Goal: Register for event/course

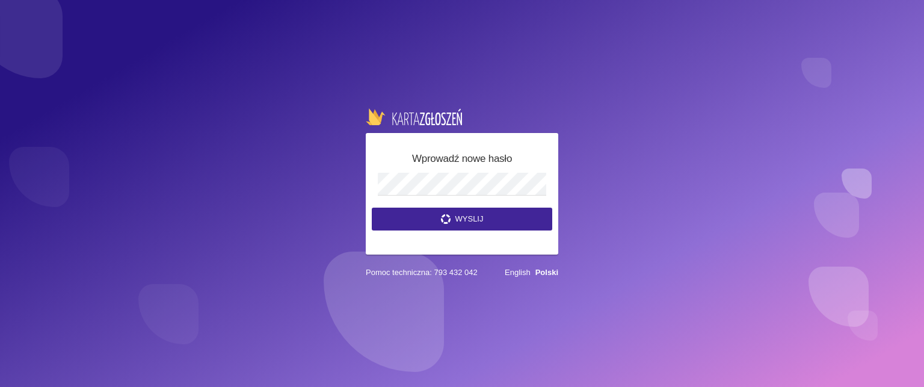
click at [411, 225] on button "Wyslij" at bounding box center [462, 218] width 180 height 23
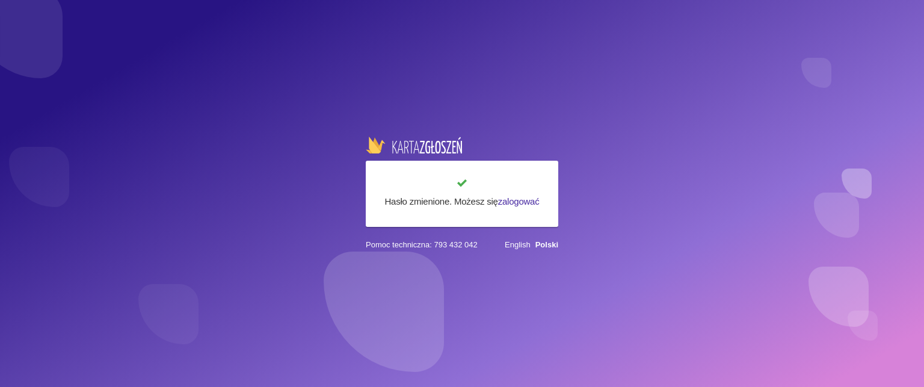
click at [516, 198] on link "zalogować" at bounding box center [518, 201] width 41 height 10
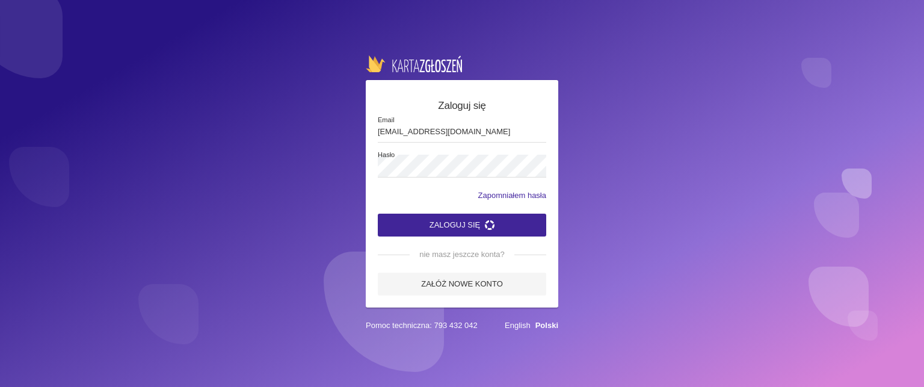
click at [467, 228] on button "Zaloguj się" at bounding box center [462, 224] width 168 height 23
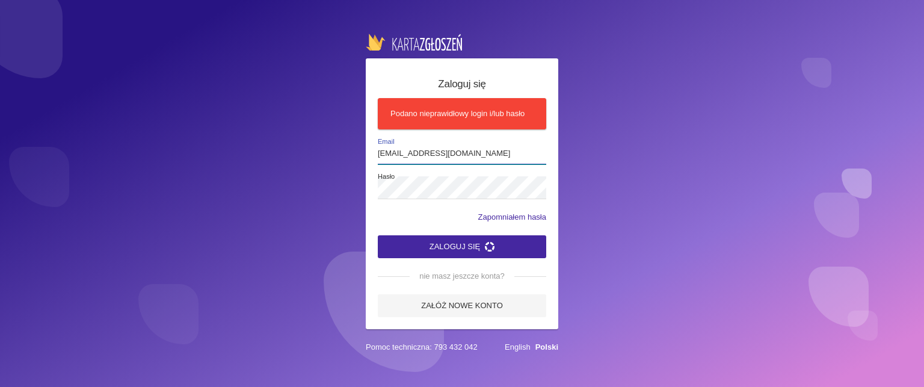
click at [443, 153] on input "kasiab09@wp.pl" at bounding box center [462, 152] width 168 height 23
type input "k"
type input "ods@interia.pl"
click at [396, 246] on button "Zaloguj się" at bounding box center [462, 246] width 168 height 23
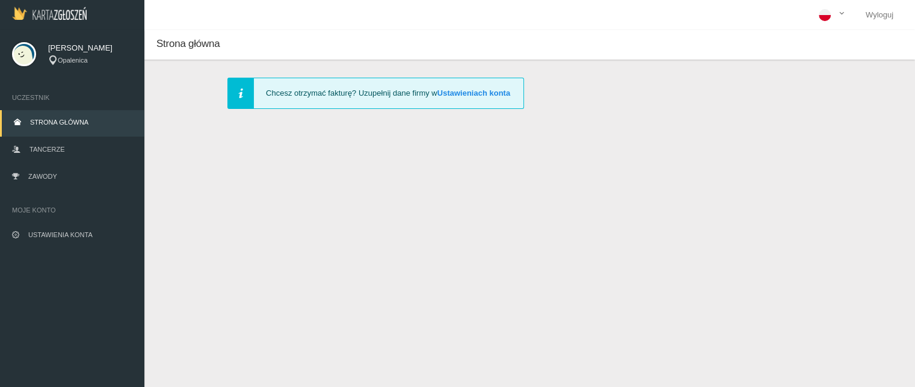
click at [66, 13] on img at bounding box center [49, 13] width 75 height 13
click at [49, 183] on link "Zawody" at bounding box center [72, 177] width 144 height 26
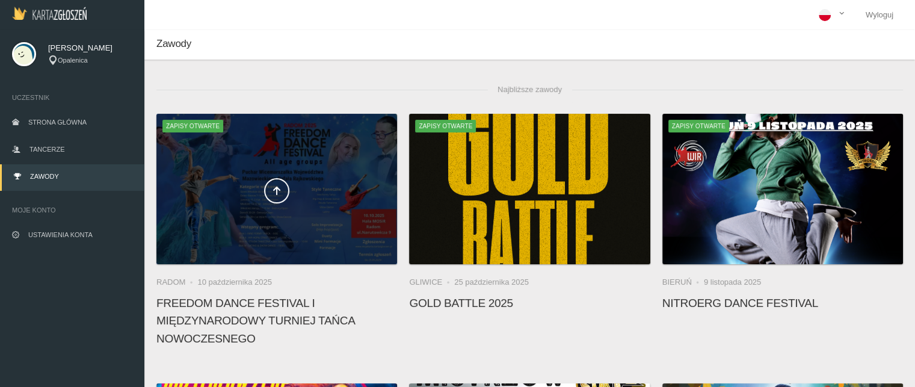
click at [293, 185] on span at bounding box center [276, 190] width 241 height 25
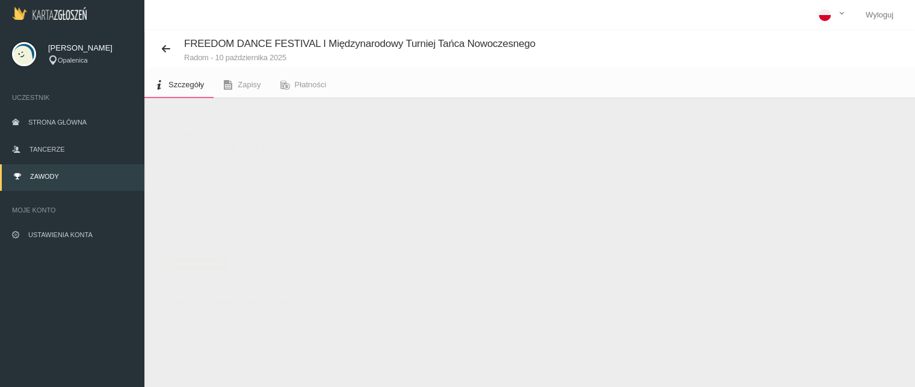
click at [207, 262] on span "Zapisy otwarte" at bounding box center [198, 263] width 61 height 12
